Goal: Information Seeking & Learning: Learn about a topic

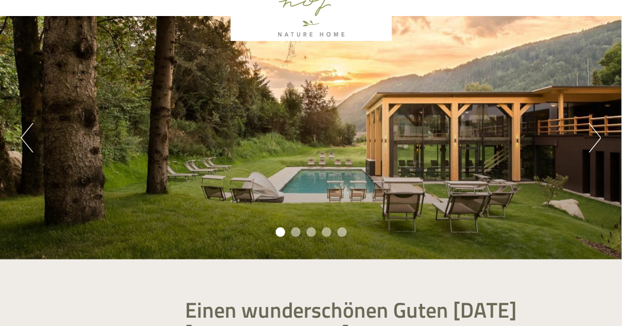
scroll to position [178, 0]
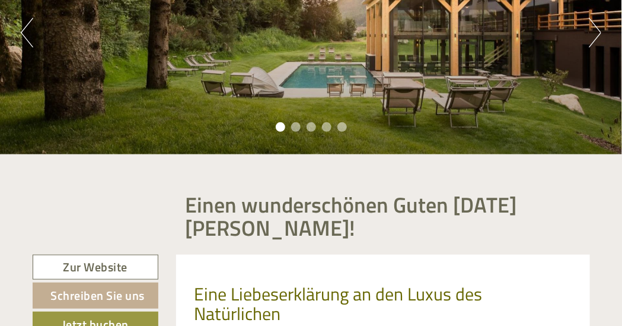
click at [588, 43] on div "Previous Next 1 2 3 4 5" at bounding box center [311, 32] width 622 height 243
click at [588, 44] on div "Previous Next 1 2 3 4 5" at bounding box center [311, 32] width 622 height 243
click at [598, 32] on button "Next" at bounding box center [595, 33] width 12 height 30
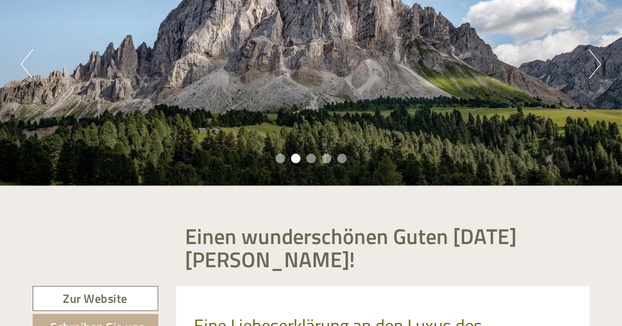
scroll to position [59, 0]
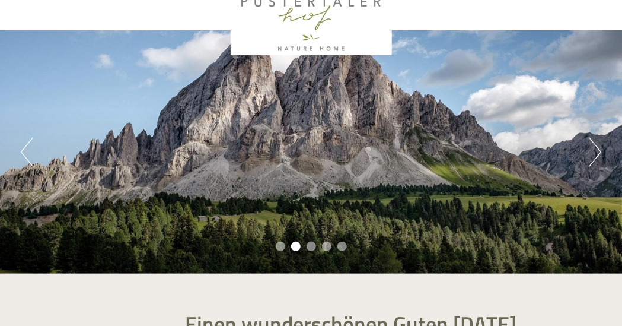
click at [598, 155] on button "Next" at bounding box center [595, 152] width 12 height 30
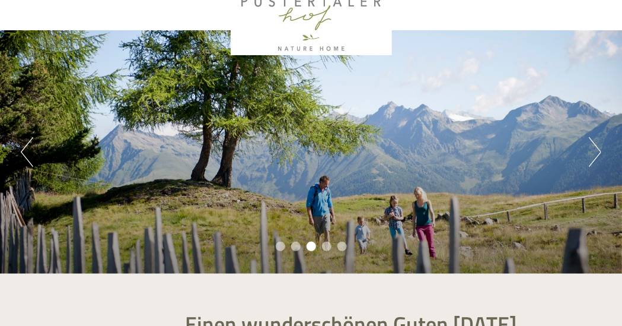
click at [598, 155] on button "Next" at bounding box center [595, 152] width 12 height 30
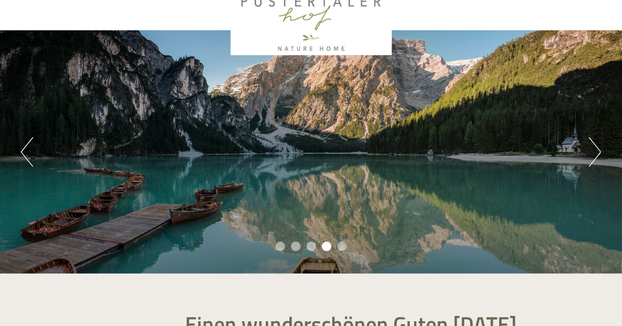
click at [598, 155] on button "Next" at bounding box center [595, 152] width 12 height 30
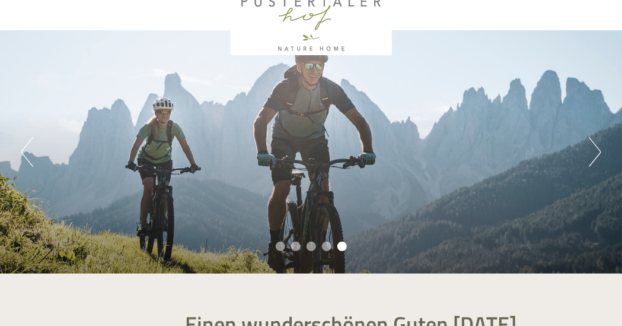
click at [598, 155] on button "Next" at bounding box center [595, 152] width 12 height 30
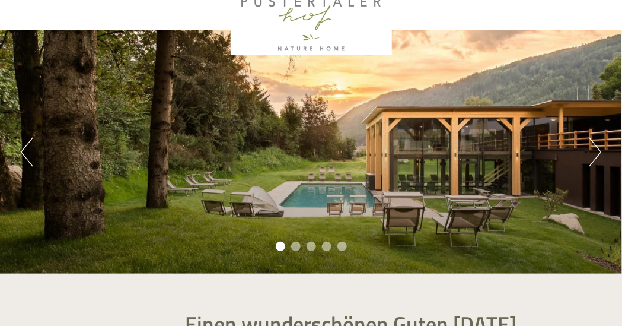
click at [598, 155] on button "Next" at bounding box center [595, 152] width 12 height 30
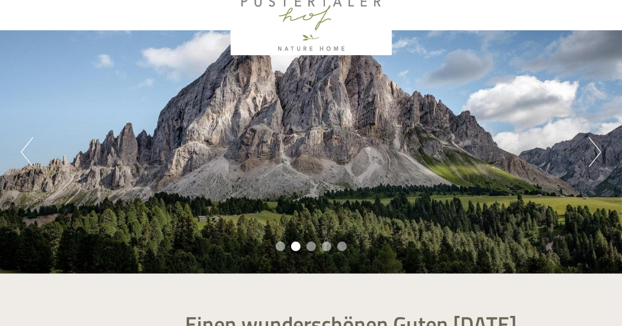
click at [598, 155] on button "Next" at bounding box center [595, 152] width 12 height 30
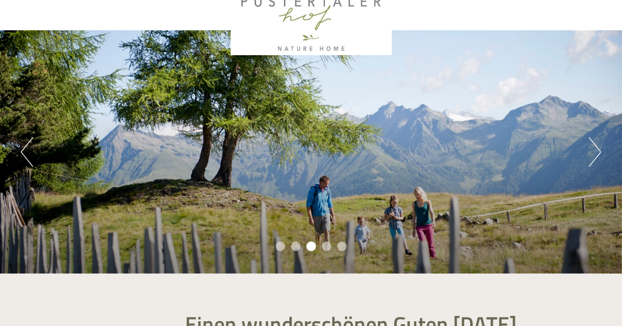
click at [598, 155] on button "Next" at bounding box center [595, 152] width 12 height 30
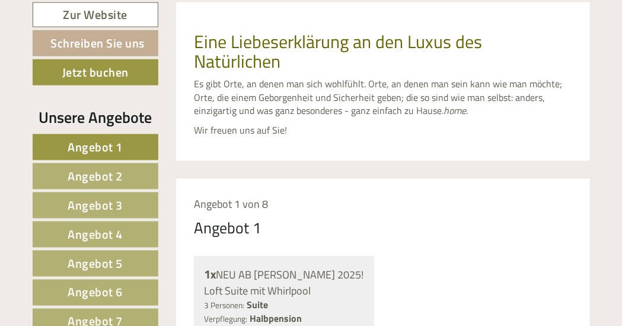
scroll to position [474, 0]
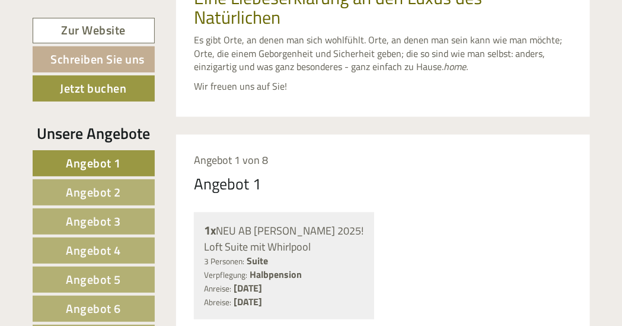
click at [85, 160] on span "Angebot 1" at bounding box center [93, 163] width 55 height 18
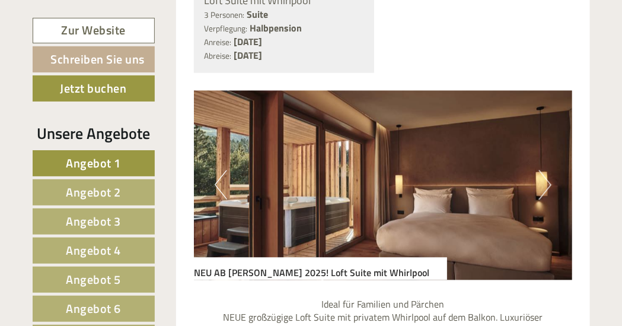
scroll to position [787, 0]
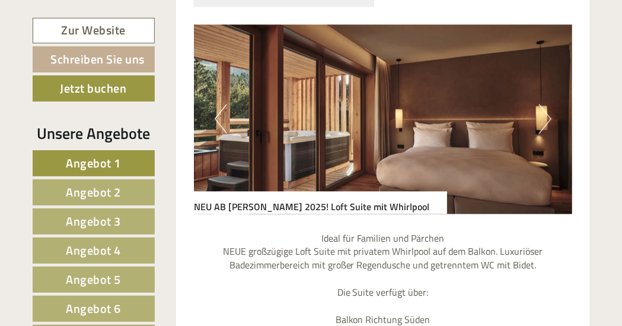
click at [543, 124] on button "Next" at bounding box center [545, 119] width 12 height 30
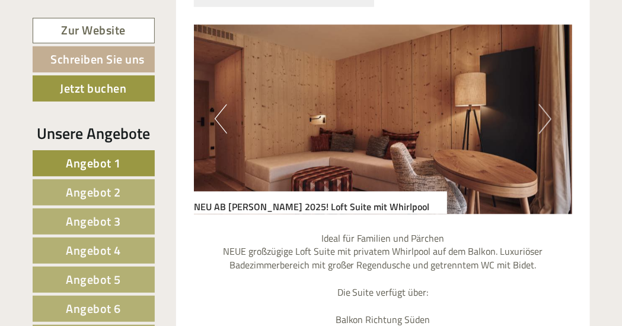
click at [543, 124] on button "Next" at bounding box center [545, 119] width 12 height 30
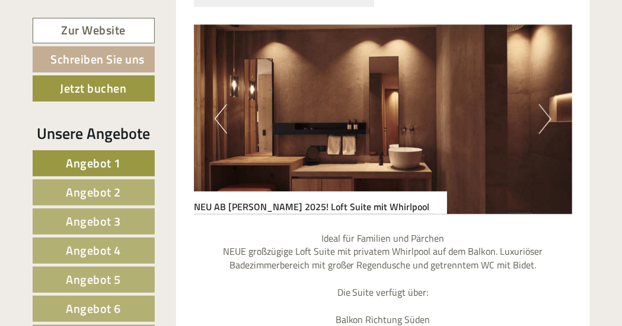
click at [543, 124] on button "Next" at bounding box center [545, 119] width 12 height 30
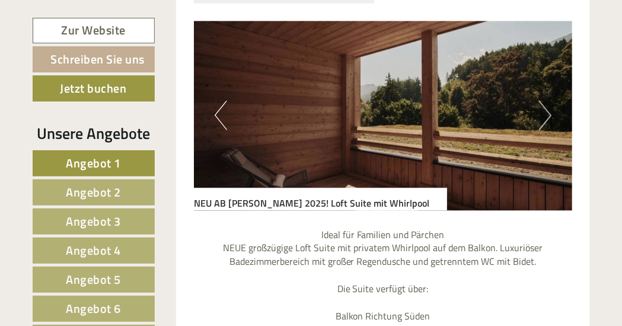
scroll to position [668, 0]
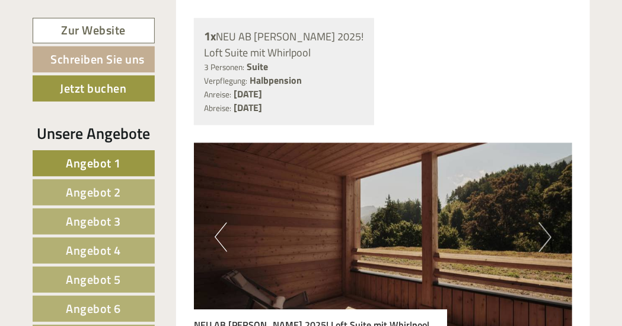
click at [549, 237] on button "Next" at bounding box center [545, 238] width 12 height 30
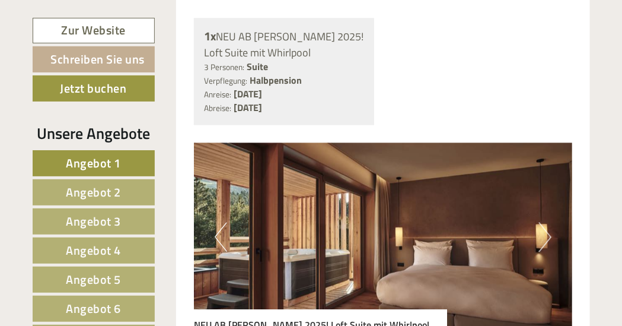
click at [551, 237] on button "Next" at bounding box center [545, 238] width 12 height 30
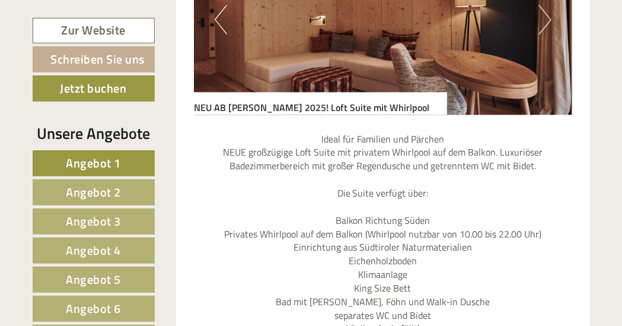
scroll to position [906, 0]
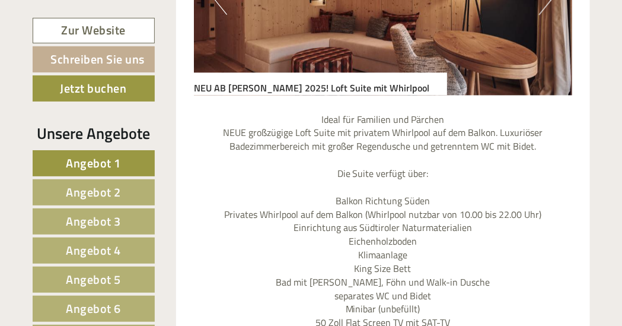
click at [107, 189] on span "Angebot 2" at bounding box center [93, 192] width 55 height 18
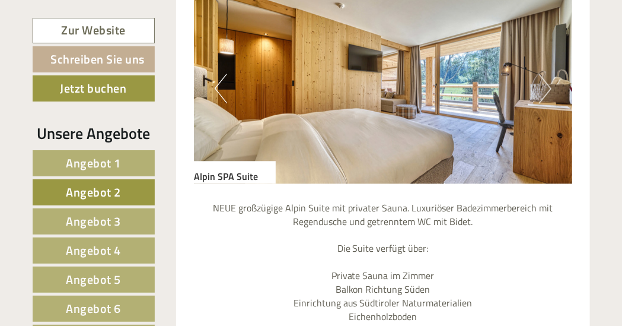
scroll to position [787, 0]
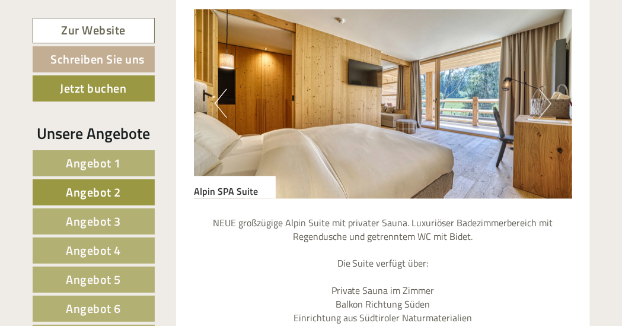
click at [539, 111] on button "Next" at bounding box center [545, 103] width 12 height 30
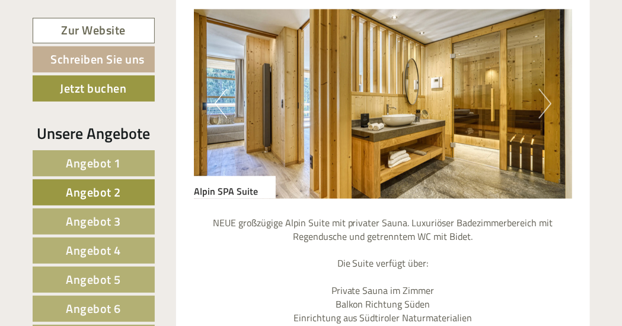
click at [539, 111] on button "Next" at bounding box center [545, 103] width 12 height 30
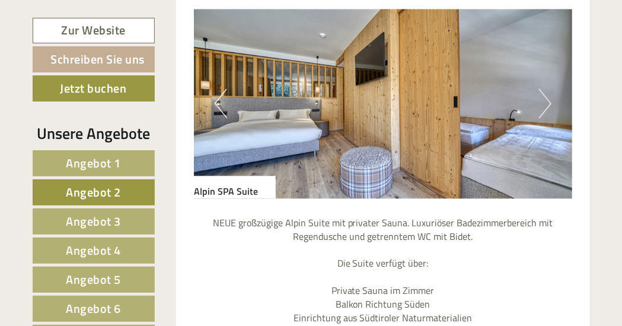
click at [539, 112] on button "Next" at bounding box center [545, 103] width 12 height 30
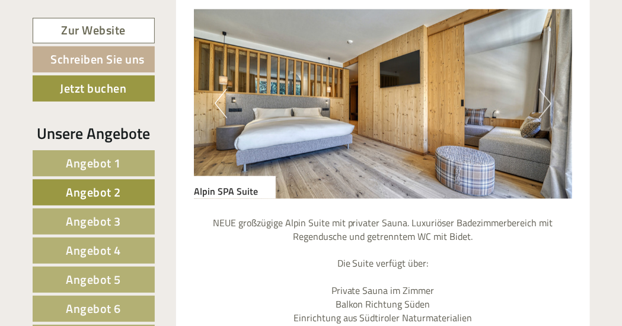
click at [539, 112] on button "Next" at bounding box center [545, 103] width 12 height 30
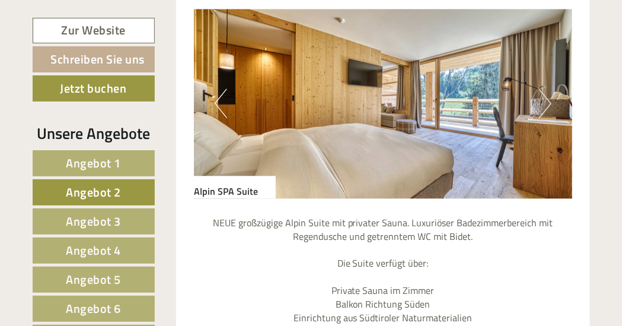
click at [539, 112] on button "Next" at bounding box center [545, 103] width 12 height 30
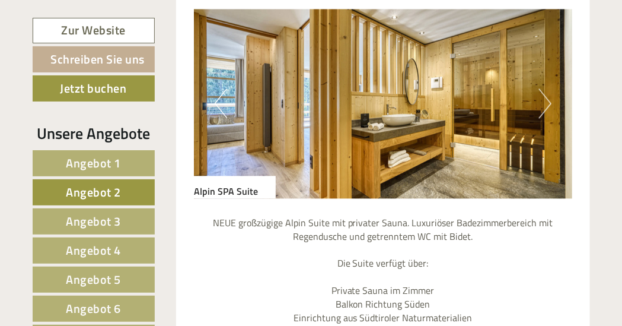
scroll to position [846, 0]
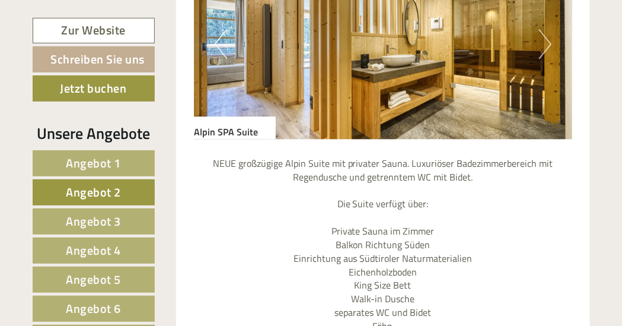
click at [117, 215] on span "Angebot 3" at bounding box center [93, 221] width 55 height 18
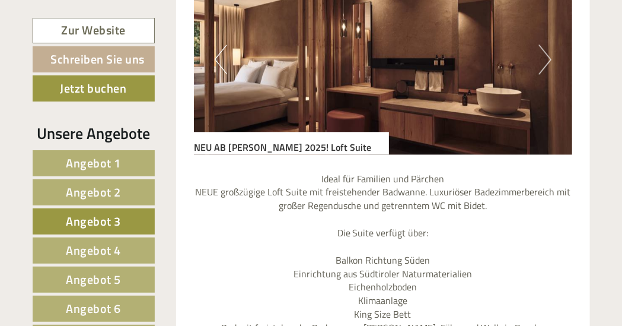
click at [550, 62] on button "Next" at bounding box center [545, 60] width 12 height 30
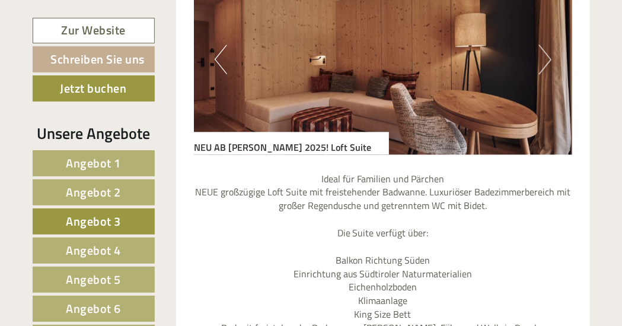
click at [550, 62] on button "Next" at bounding box center [545, 60] width 12 height 30
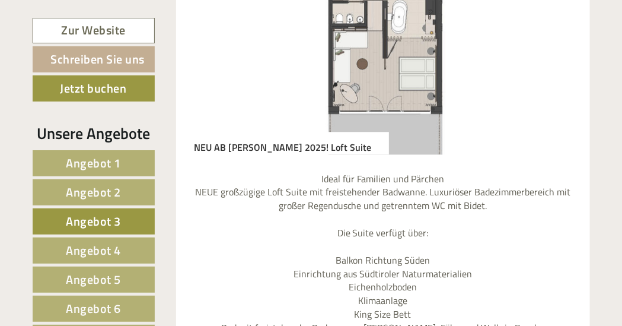
click at [550, 62] on button "Next" at bounding box center [545, 60] width 12 height 30
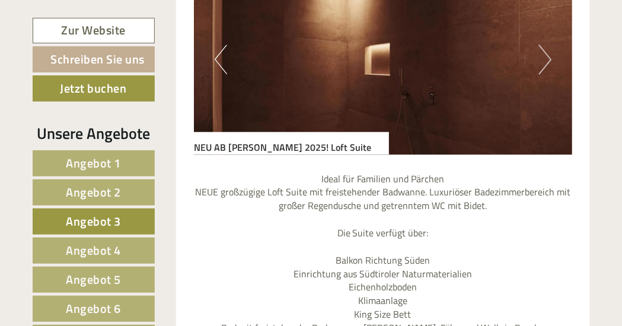
click at [550, 62] on button "Next" at bounding box center [545, 60] width 12 height 30
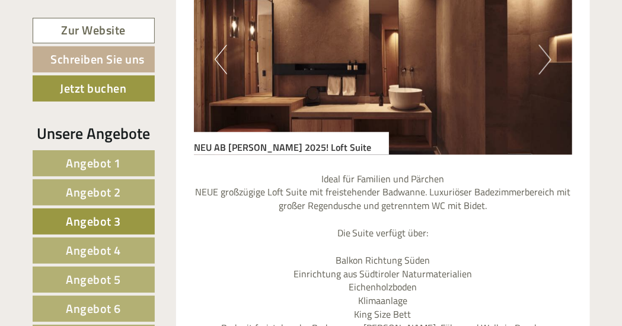
click at [550, 62] on button "Next" at bounding box center [545, 60] width 12 height 30
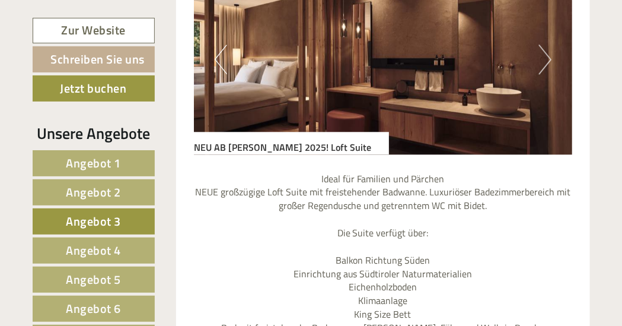
click at [550, 62] on button "Next" at bounding box center [545, 60] width 12 height 30
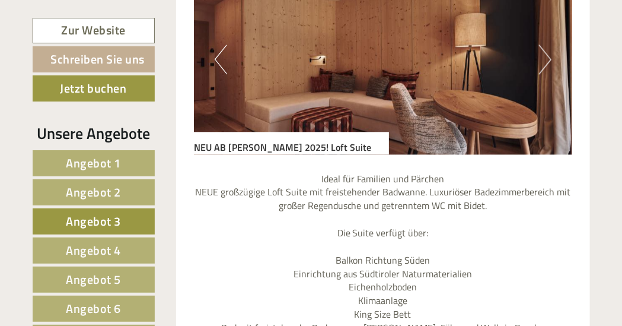
click at [122, 252] on link "Angebot 4" at bounding box center [94, 250] width 122 height 26
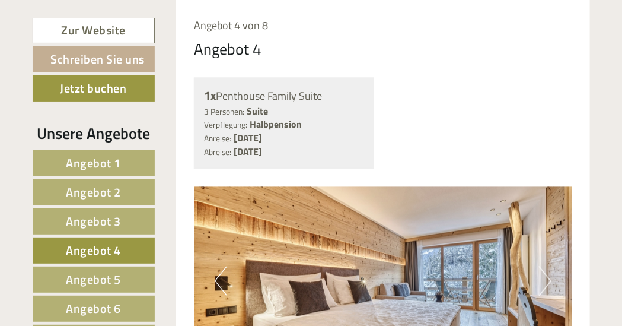
scroll to position [668, 0]
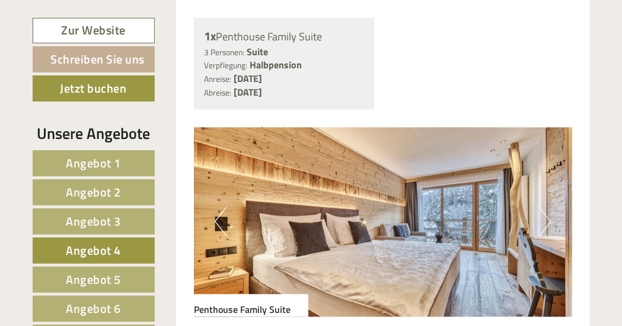
click at [538, 222] on img at bounding box center [383, 222] width 379 height 189
click at [549, 222] on button "Next" at bounding box center [545, 222] width 12 height 30
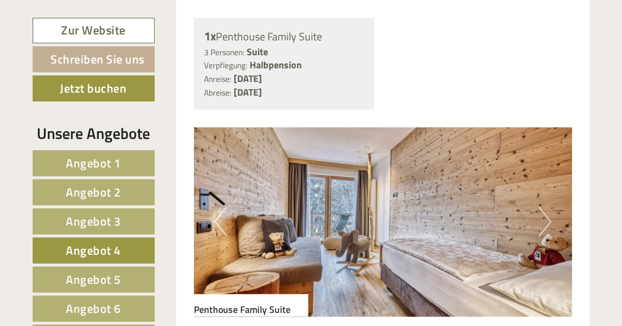
click at [549, 221] on button "Next" at bounding box center [545, 222] width 12 height 30
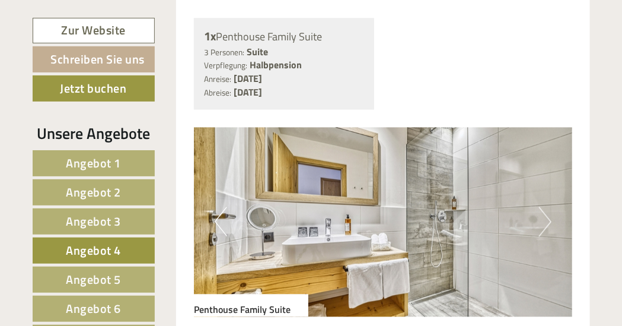
click at [549, 220] on button "Next" at bounding box center [545, 222] width 12 height 30
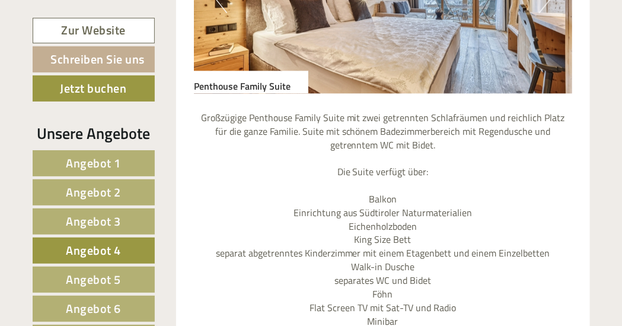
scroll to position [727, 0]
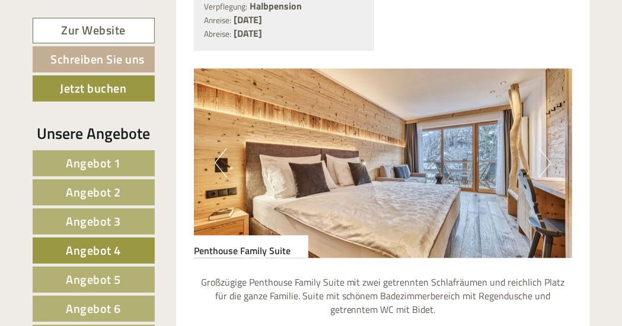
click at [543, 161] on button "Next" at bounding box center [545, 163] width 12 height 30
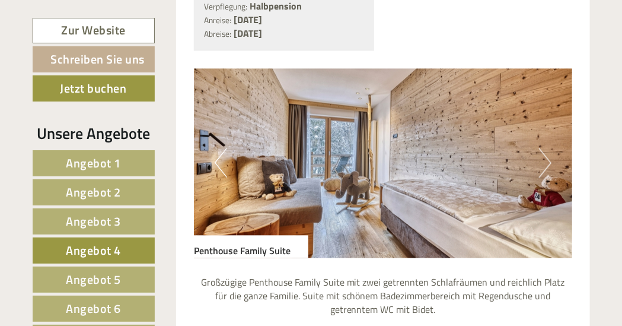
click at [543, 161] on button "Next" at bounding box center [545, 163] width 12 height 30
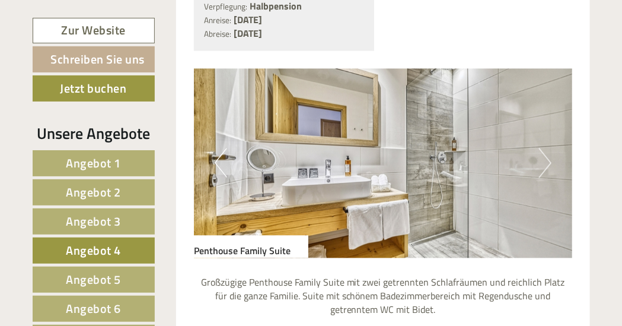
click at [543, 161] on button "Next" at bounding box center [545, 163] width 12 height 30
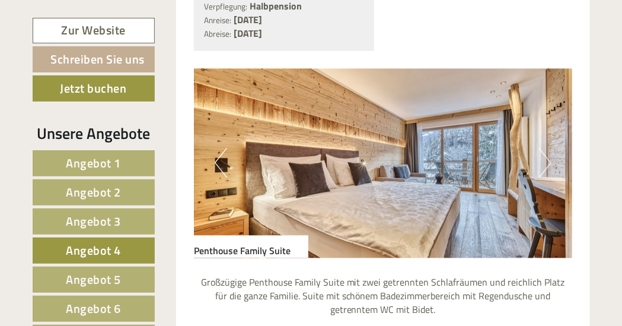
click at [543, 161] on button "Next" at bounding box center [545, 163] width 12 height 30
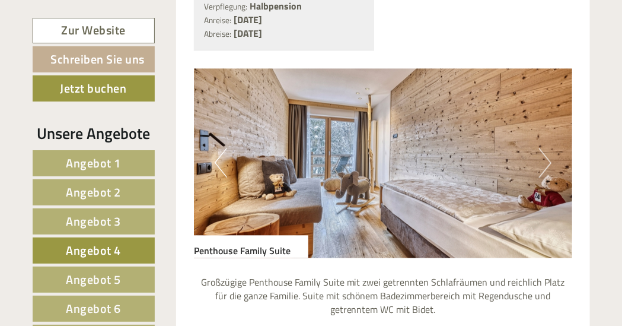
click at [543, 161] on button "Next" at bounding box center [545, 163] width 12 height 30
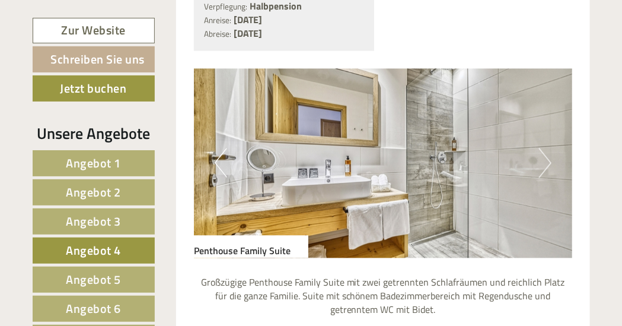
click at [543, 161] on button "Next" at bounding box center [545, 163] width 12 height 30
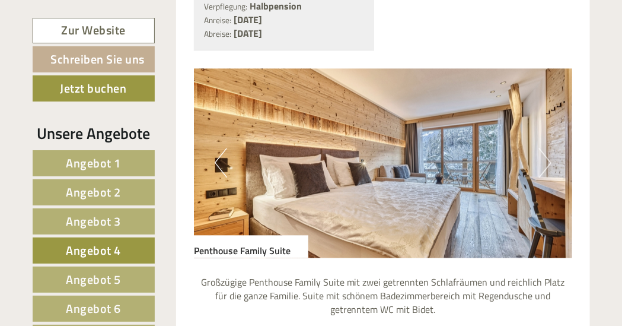
click at [543, 161] on button "Next" at bounding box center [545, 163] width 12 height 30
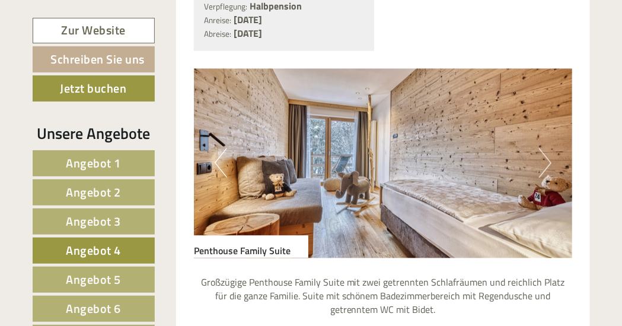
click at [104, 274] on span "Angebot 5" at bounding box center [93, 279] width 55 height 18
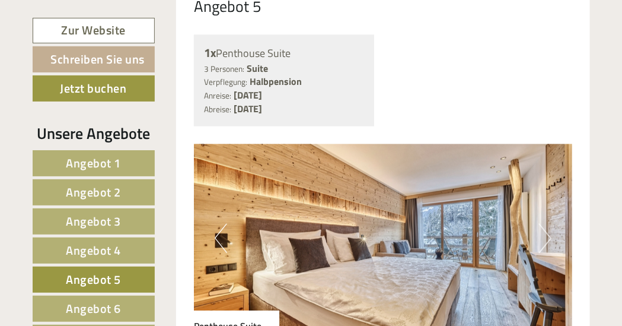
scroll to position [668, 0]
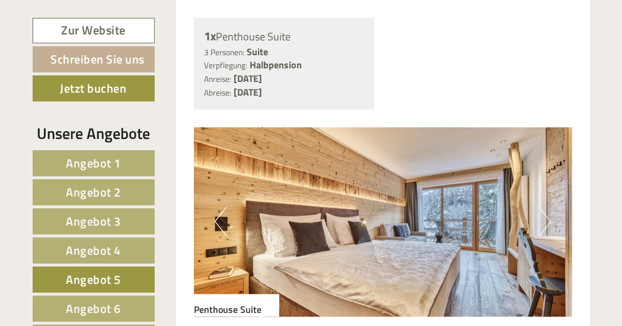
click at [539, 221] on button "Next" at bounding box center [545, 222] width 12 height 30
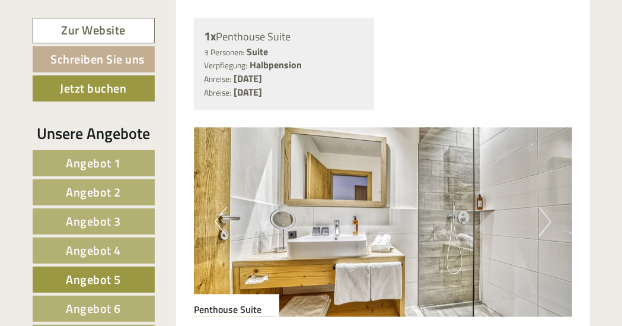
click at [539, 221] on button "Next" at bounding box center [545, 222] width 12 height 30
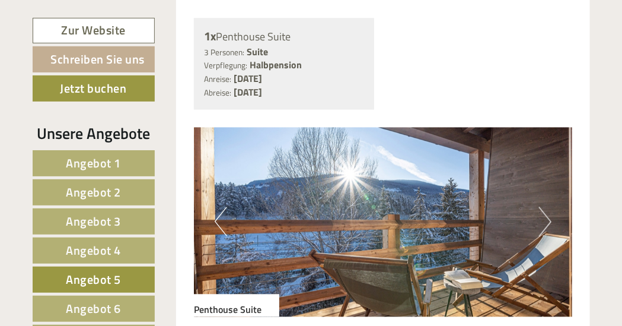
click at [539, 221] on button "Next" at bounding box center [545, 222] width 12 height 30
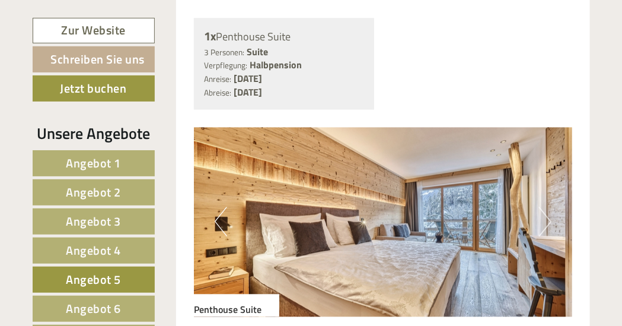
click at [539, 221] on button "Next" at bounding box center [545, 222] width 12 height 30
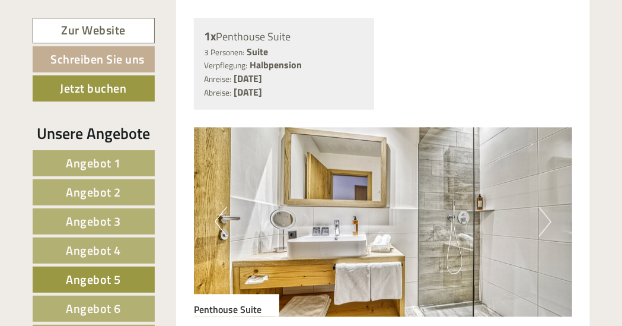
click at [539, 221] on button "Next" at bounding box center [545, 222] width 12 height 30
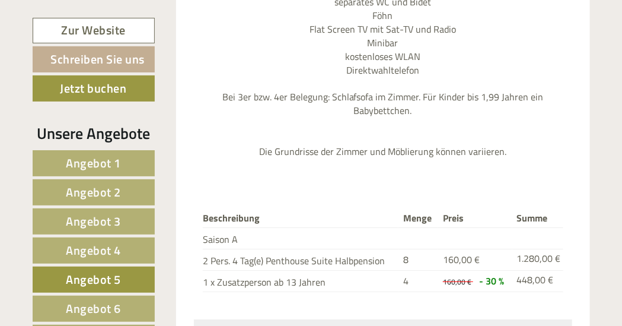
scroll to position [1202, 0]
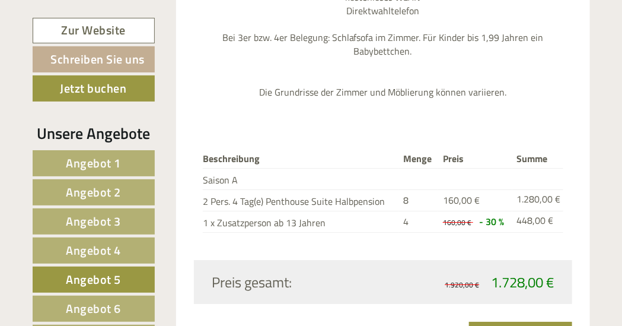
click at [122, 304] on link "Angebot 6" at bounding box center [94, 309] width 122 height 26
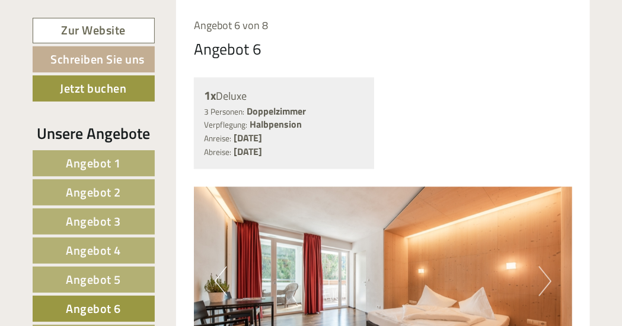
scroll to position [668, 0]
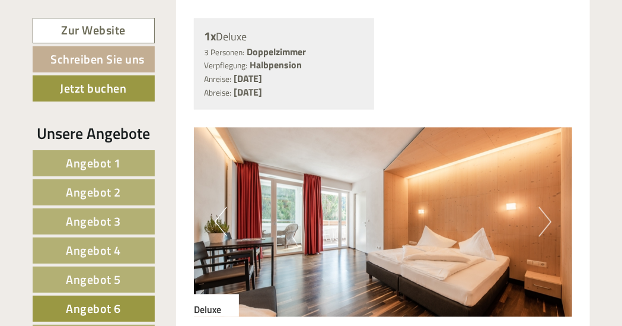
click at [545, 226] on button "Next" at bounding box center [545, 222] width 12 height 30
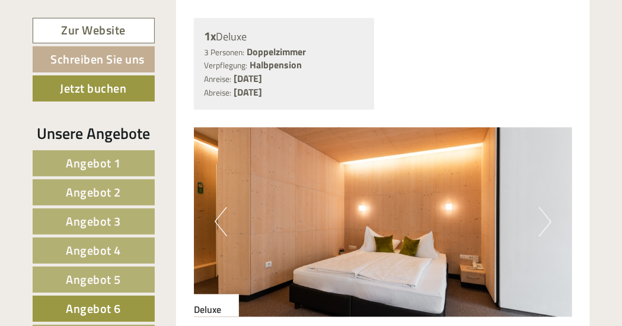
click at [545, 226] on button "Next" at bounding box center [545, 222] width 12 height 30
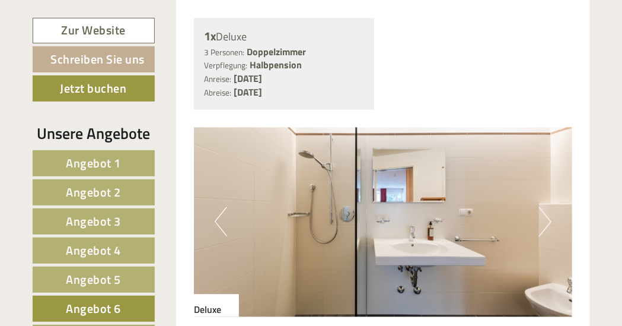
click at [545, 226] on button "Next" at bounding box center [545, 222] width 12 height 30
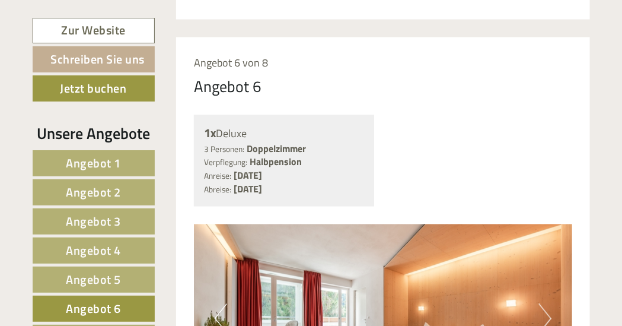
scroll to position [712, 0]
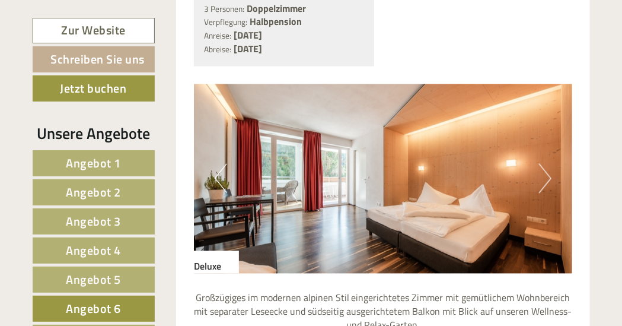
click at [113, 163] on span "Angebot 1" at bounding box center [93, 163] width 55 height 18
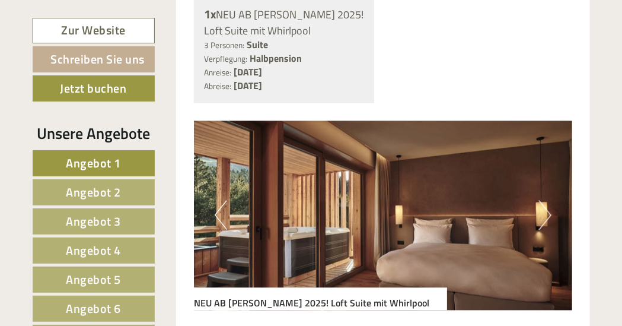
scroll to position [787, 0]
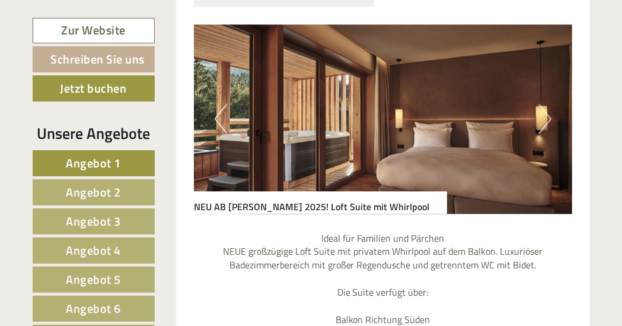
click at [541, 120] on button "Next" at bounding box center [545, 119] width 12 height 30
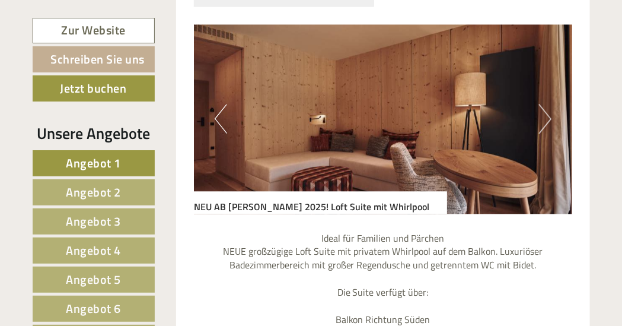
click at [541, 120] on button "Next" at bounding box center [545, 119] width 12 height 30
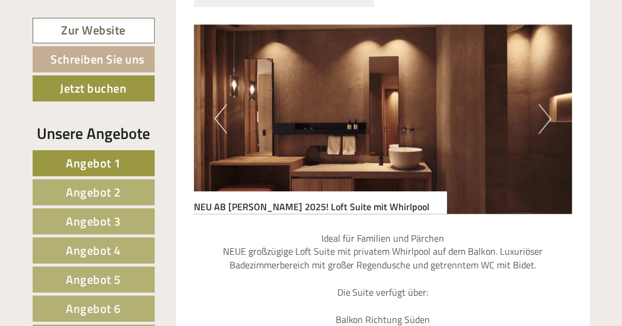
click at [541, 120] on button "Next" at bounding box center [545, 119] width 12 height 30
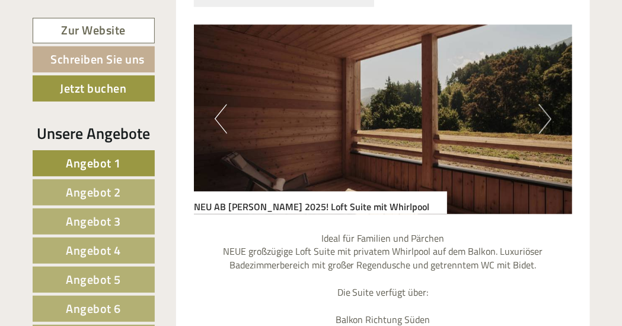
click at [541, 120] on button "Next" at bounding box center [545, 119] width 12 height 30
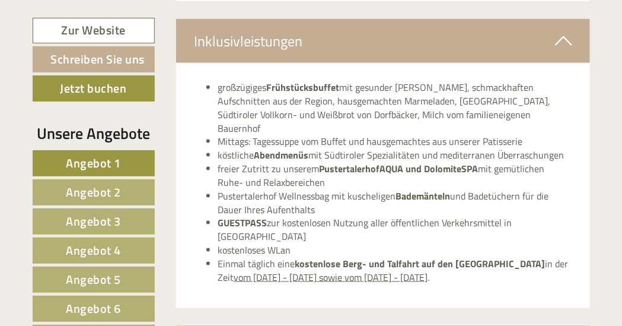
scroll to position [1974, 0]
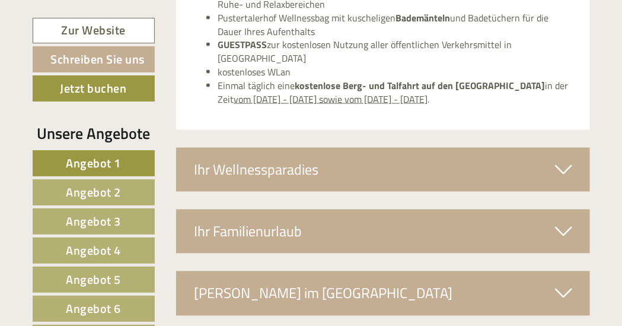
click at [257, 148] on div "Ihr Wellnessparadies" at bounding box center [383, 170] width 414 height 44
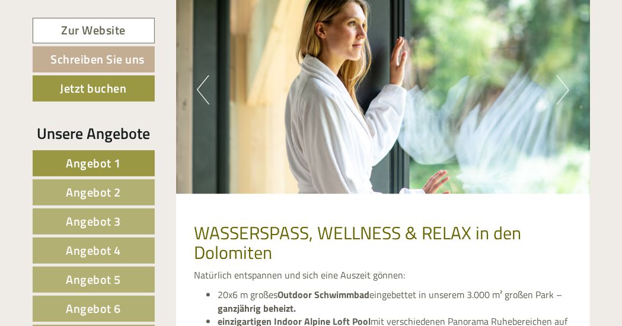
scroll to position [1555, 0]
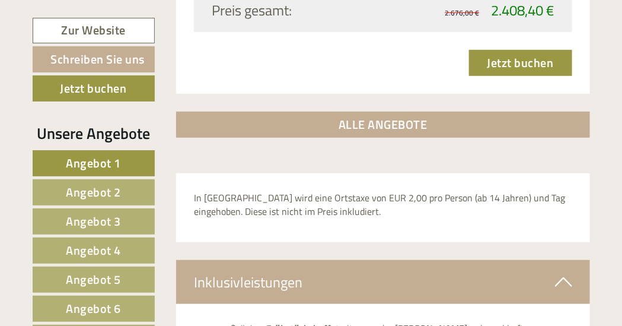
click at [259, 274] on div "Inklusivleistungen" at bounding box center [383, 282] width 414 height 44
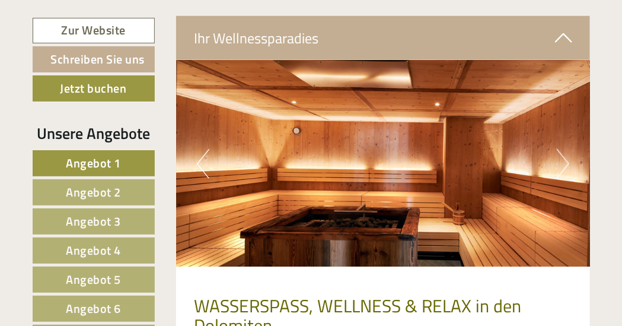
scroll to position [1911, 0]
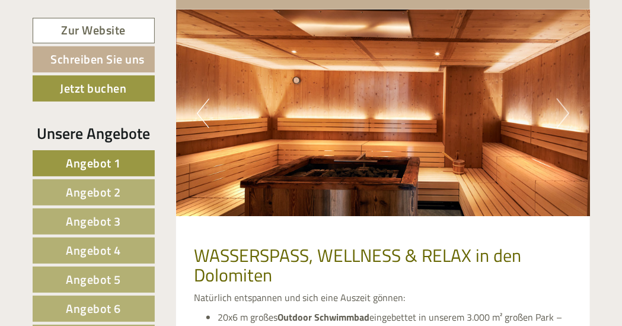
click at [559, 103] on button "Next" at bounding box center [563, 114] width 12 height 30
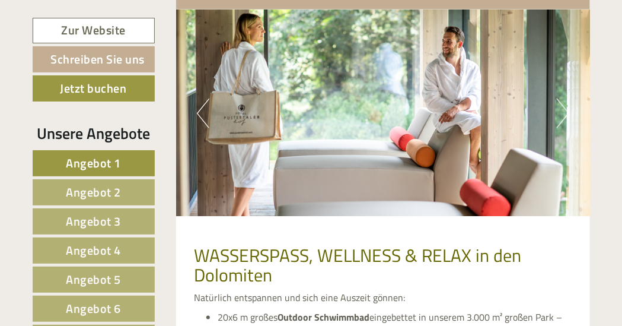
click at [559, 103] on button "Next" at bounding box center [563, 114] width 12 height 30
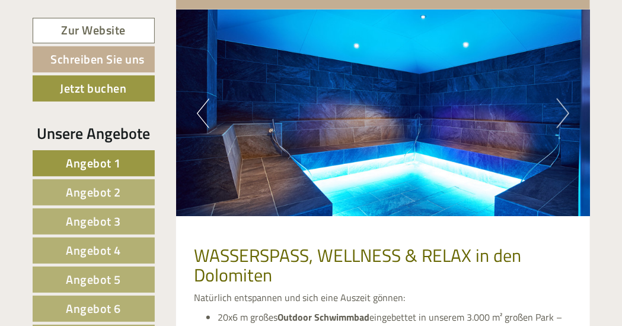
click at [559, 103] on button "Next" at bounding box center [563, 114] width 12 height 30
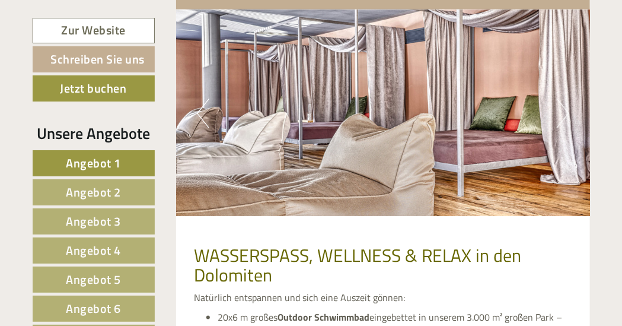
click at [559, 103] on button "Next" at bounding box center [563, 114] width 12 height 30
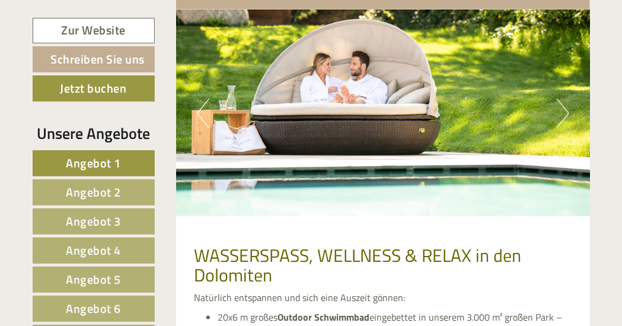
click at [559, 103] on button "Next" at bounding box center [563, 114] width 12 height 30
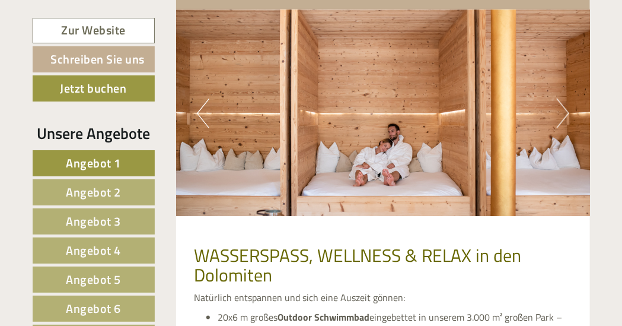
click at [559, 103] on button "Next" at bounding box center [563, 114] width 12 height 30
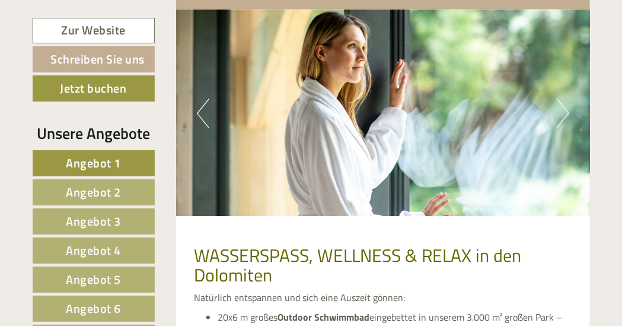
click at [559, 103] on button "Next" at bounding box center [563, 114] width 12 height 30
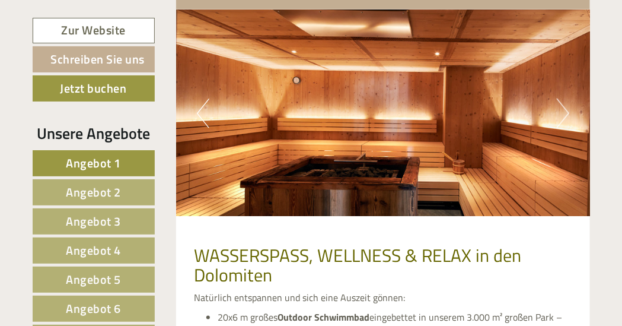
click at [559, 103] on button "Next" at bounding box center [563, 114] width 12 height 30
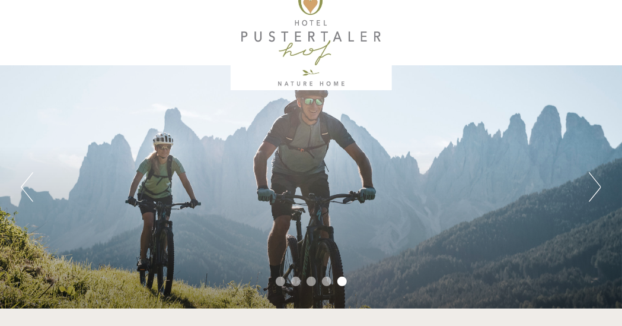
scroll to position [0, 0]
